Goal: Communication & Community: Answer question/provide support

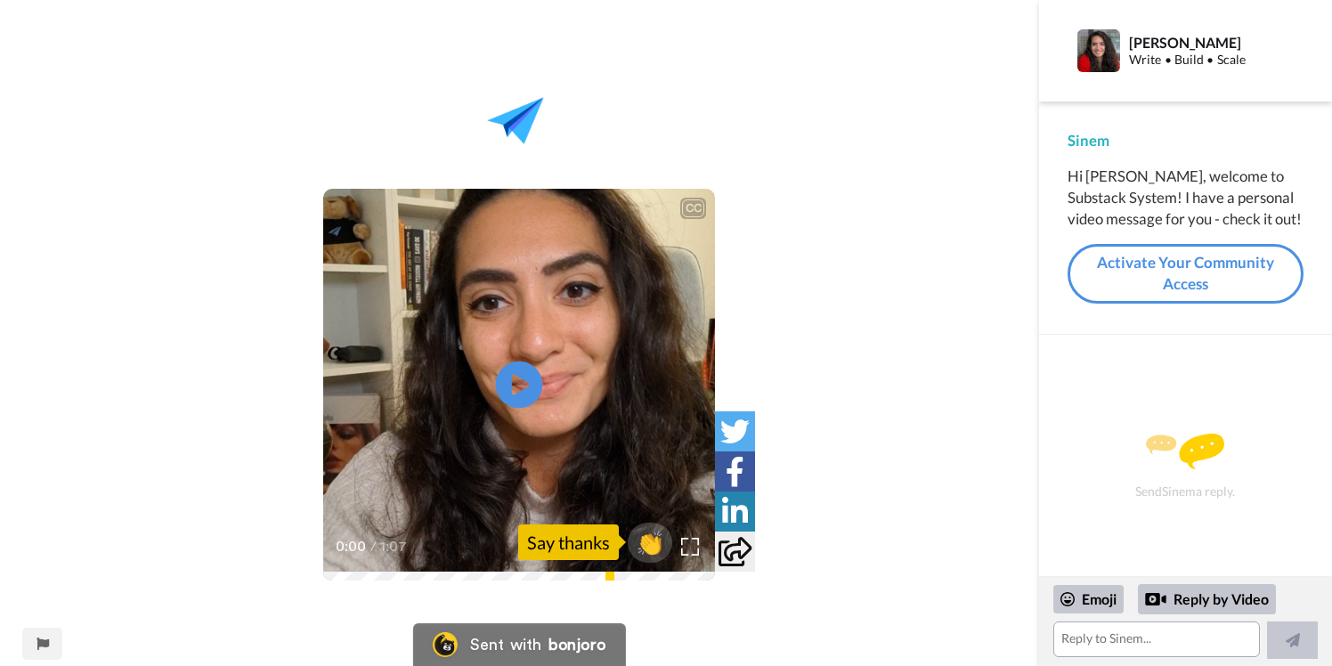
click at [523, 387] on icon "Play/Pause" at bounding box center [519, 384] width 47 height 85
click at [1202, 635] on textarea at bounding box center [1156, 639] width 207 height 36
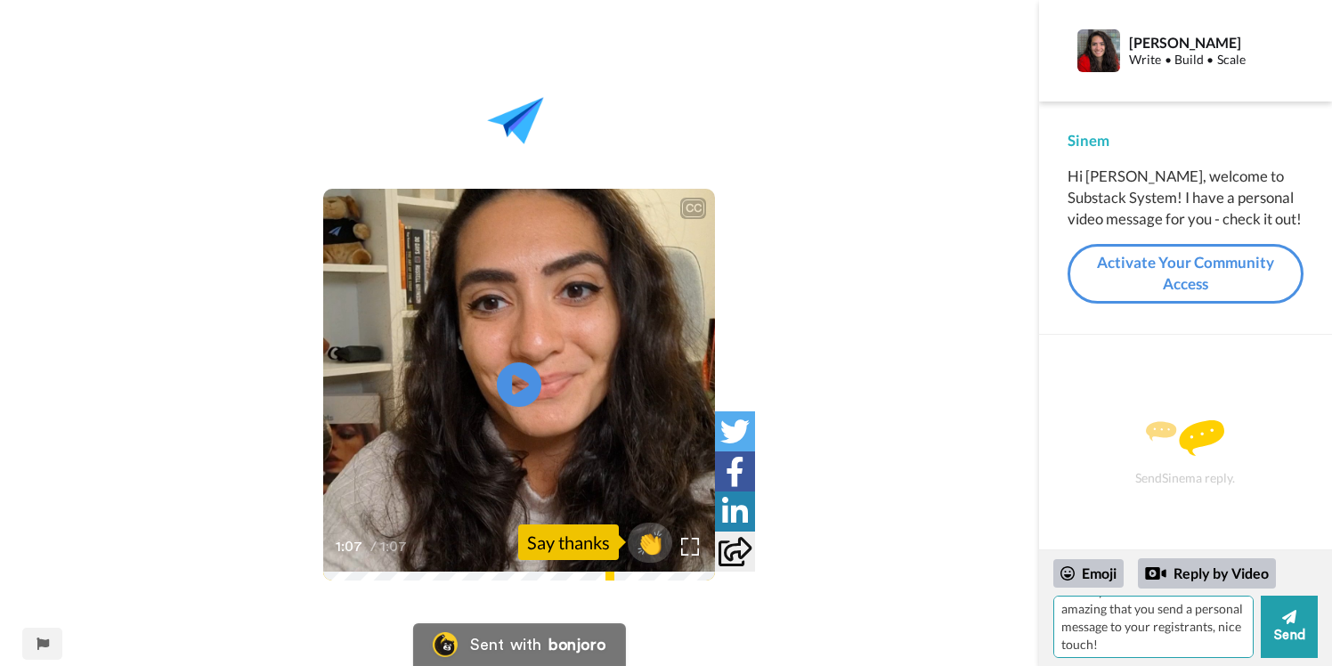
scroll to position [21, 0]
click at [1093, 566] on div "Emoji" at bounding box center [1088, 573] width 70 height 28
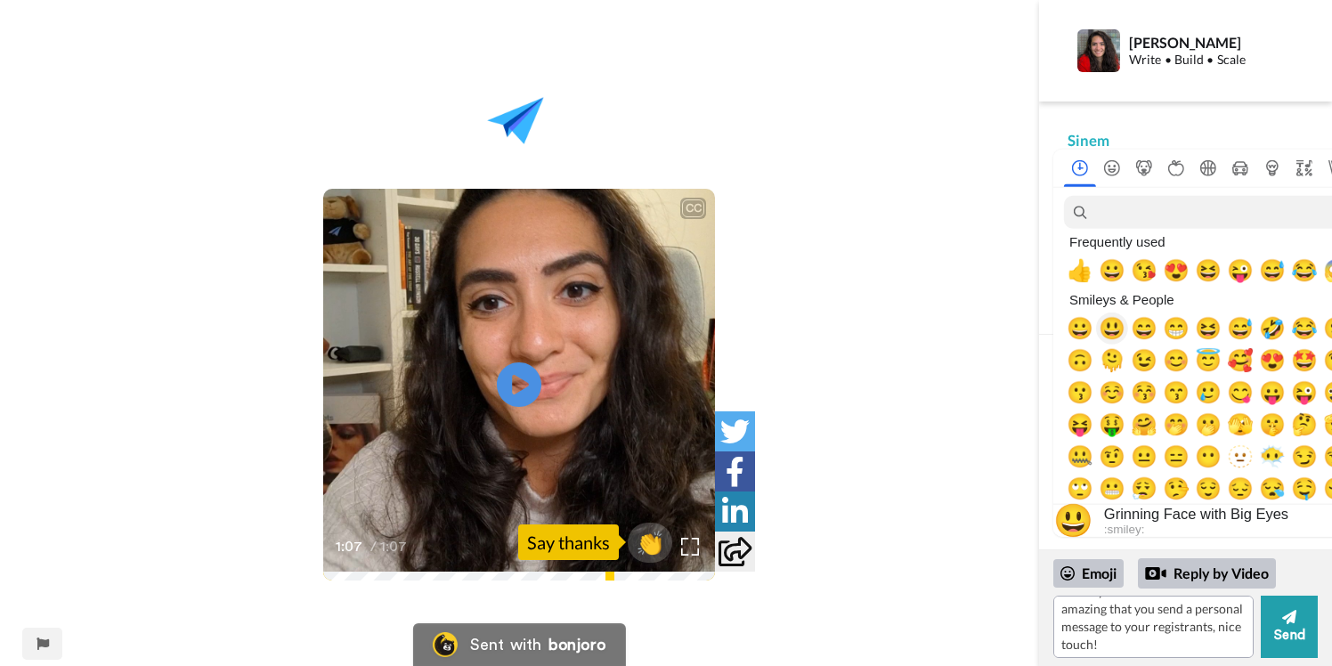
click at [1117, 329] on span "😃" at bounding box center [1112, 328] width 27 height 25
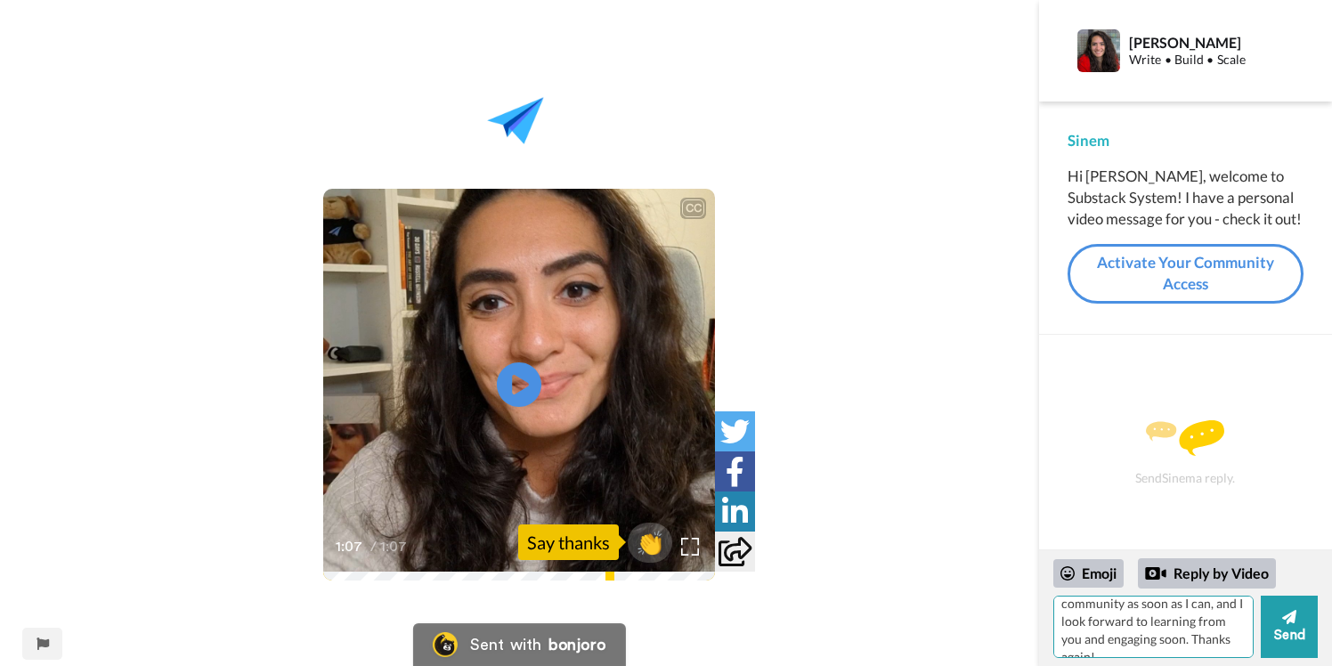
scroll to position [0, 0]
type textarea "Thank you Sinem! That is amazing that you send a personal message to your regis…"
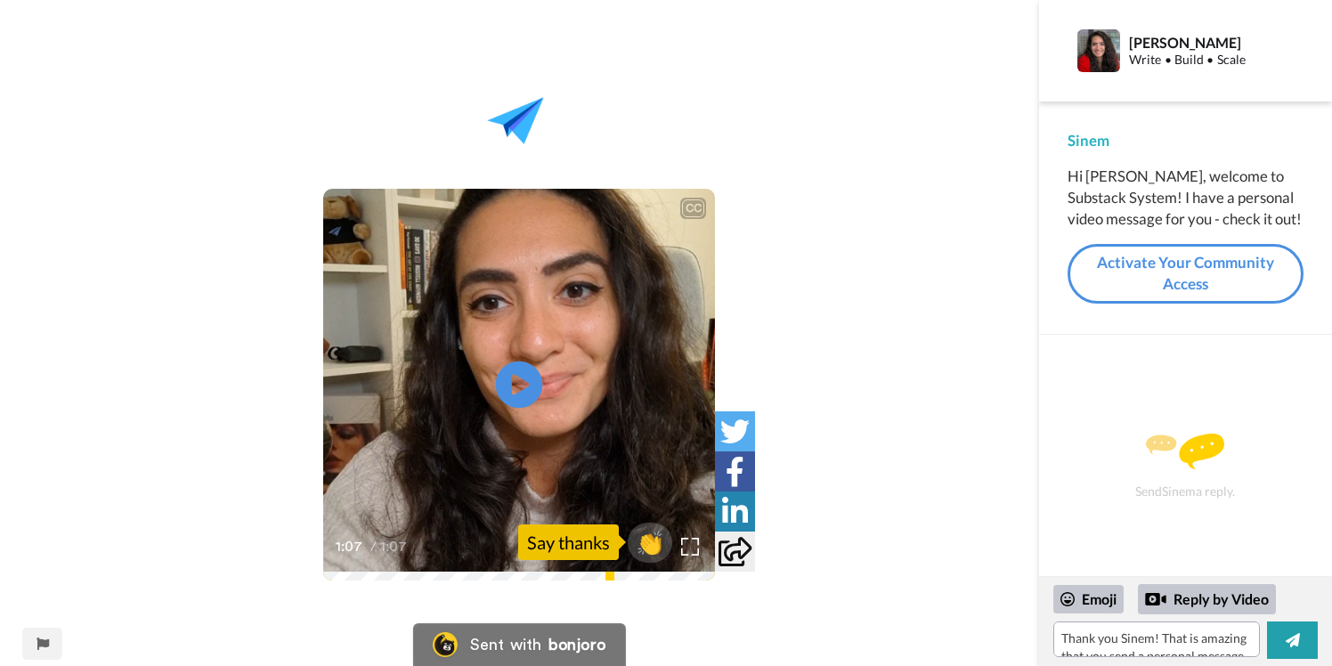
click at [524, 388] on icon "Play/Pause" at bounding box center [519, 384] width 47 height 85
click at [661, 540] on span "👏" at bounding box center [650, 542] width 56 height 36
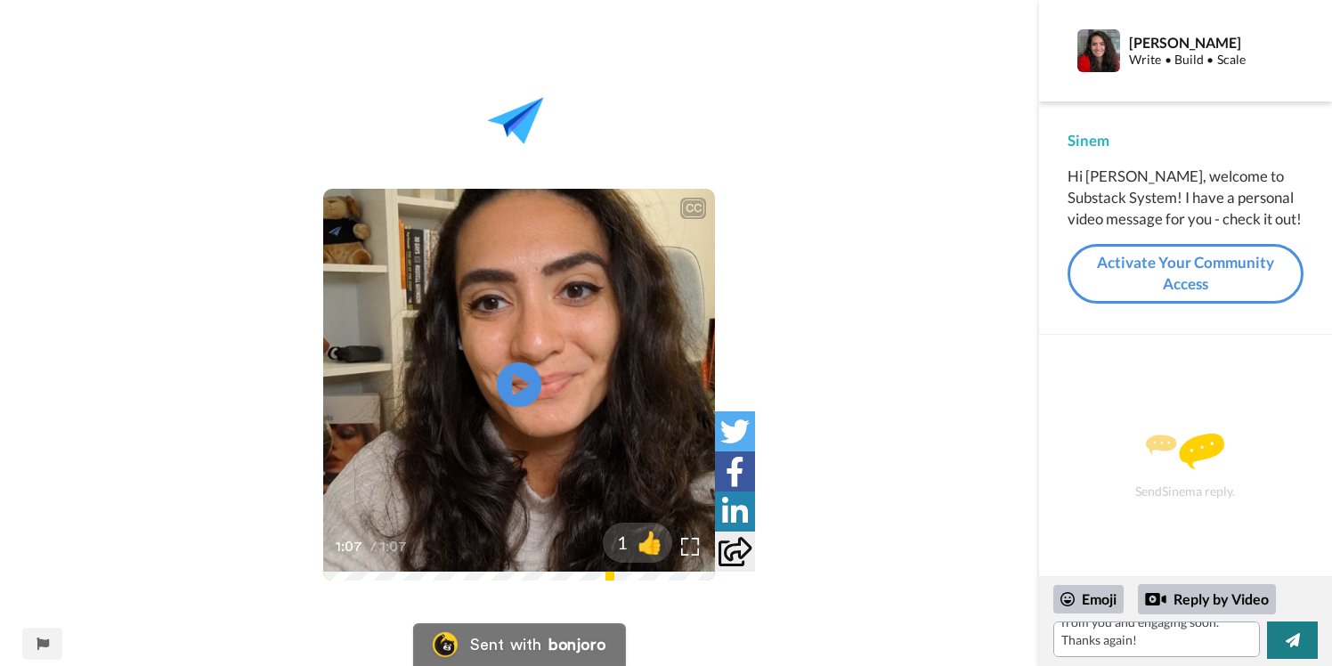
click at [1290, 638] on icon at bounding box center [1293, 640] width 14 height 14
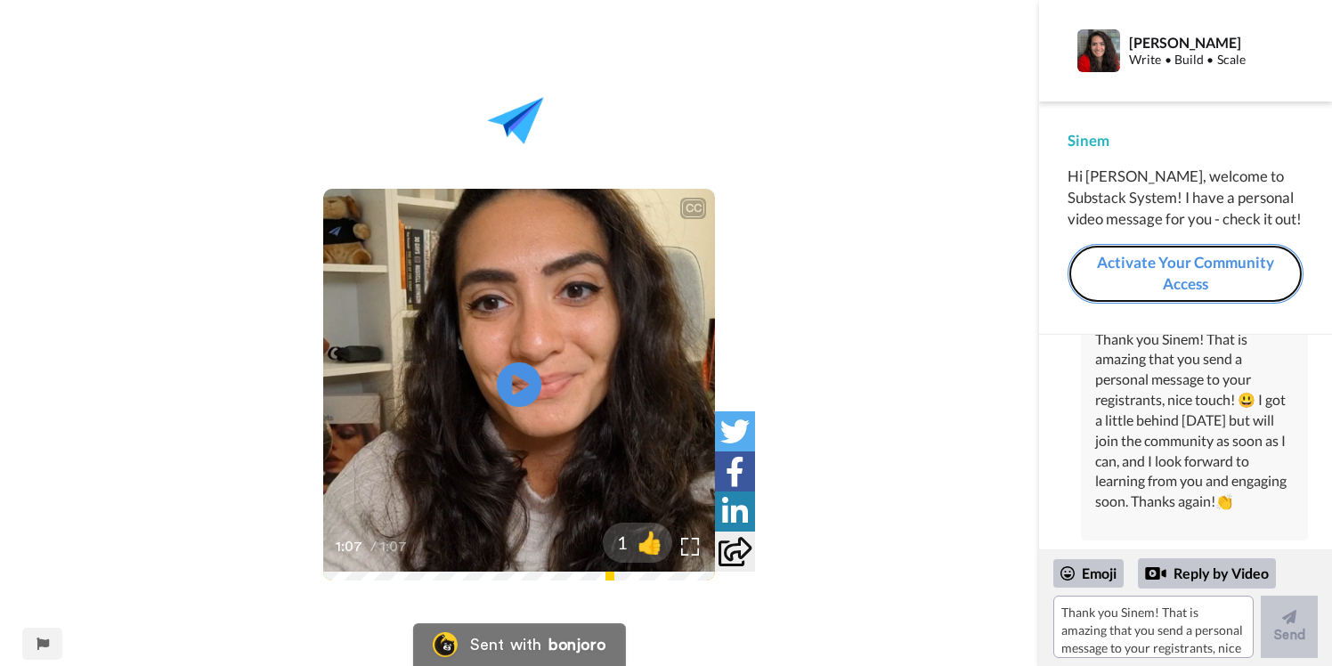
scroll to position [83, 0]
click at [1176, 279] on link "Activate Your Community Access" at bounding box center [1186, 274] width 236 height 60
